Goal: Entertainment & Leisure: Consume media (video, audio)

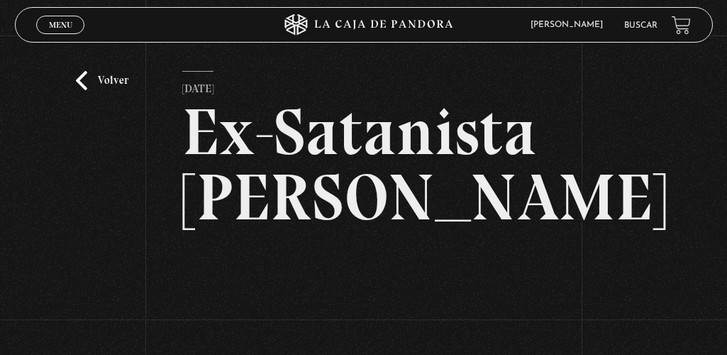
click at [82, 82] on link "Volver" at bounding box center [102, 80] width 52 height 19
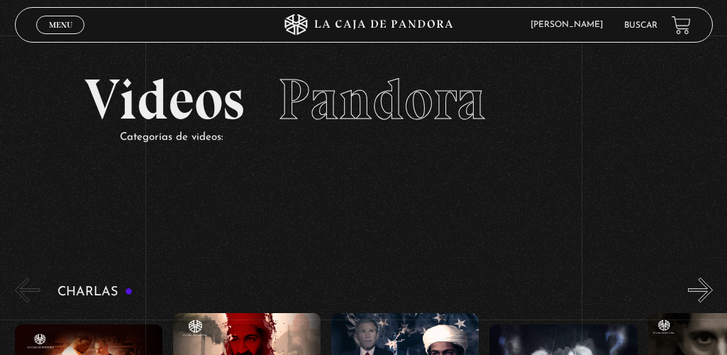
click at [63, 27] on span "Menu" at bounding box center [60, 25] width 23 height 9
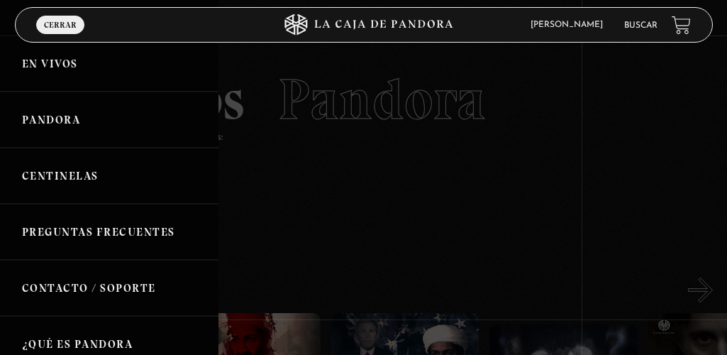
click at [59, 72] on link "En vivos" at bounding box center [109, 63] width 218 height 56
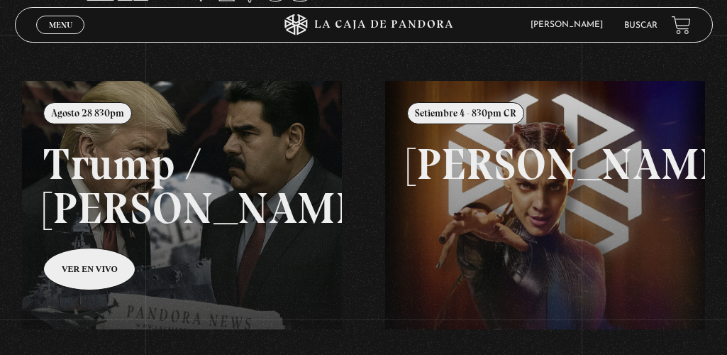
scroll to position [117, 0]
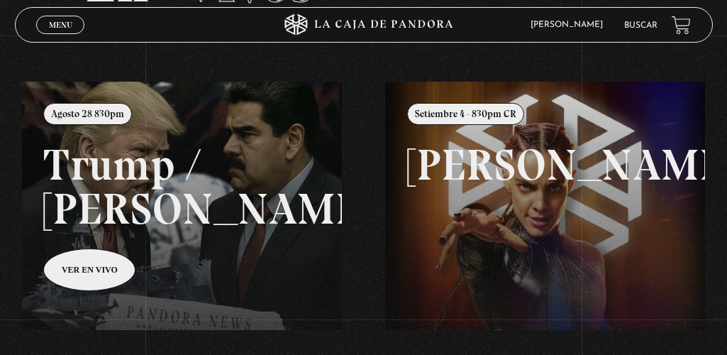
click at [100, 257] on link at bounding box center [385, 259] width 727 height 355
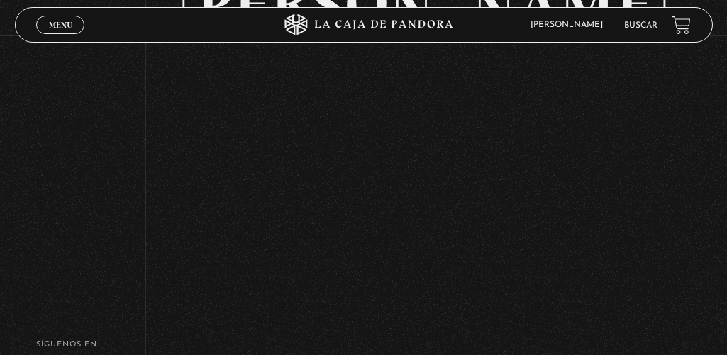
scroll to position [252, 0]
